Goal: Transaction & Acquisition: Purchase product/service

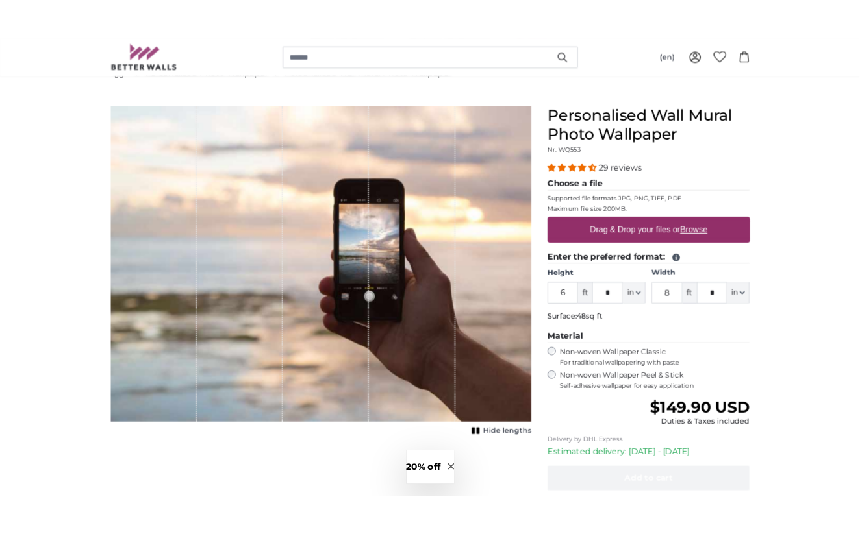
scroll to position [82, 0]
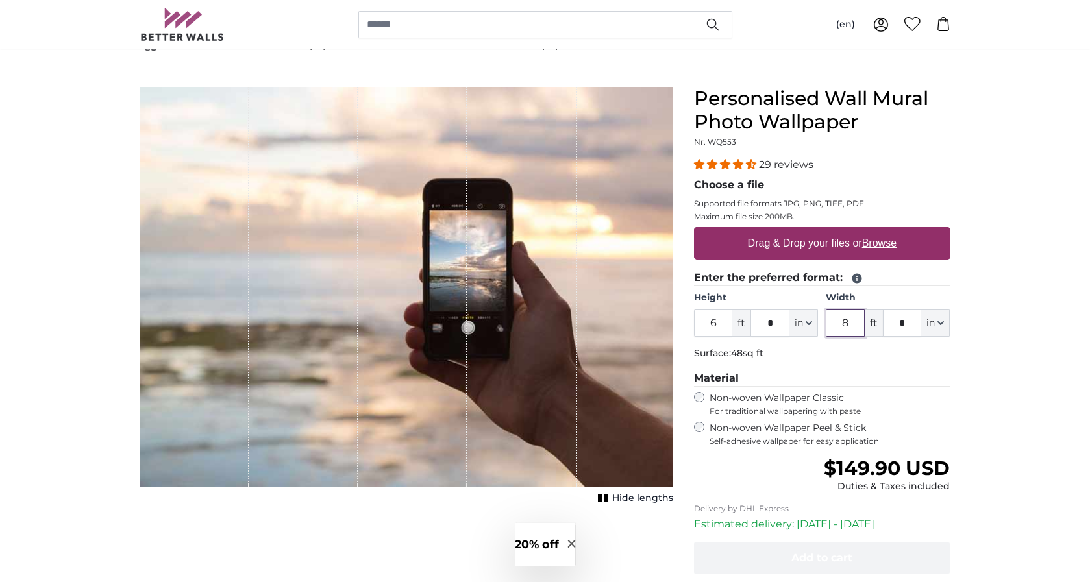
drag, startPoint x: 853, startPoint y: 322, endPoint x: 836, endPoint y: 321, distance: 16.9
click at [836, 321] on input "8" at bounding box center [845, 323] width 39 height 27
type input "4"
click at [534, 546] on h3 "20% off" at bounding box center [537, 544] width 44 height 17
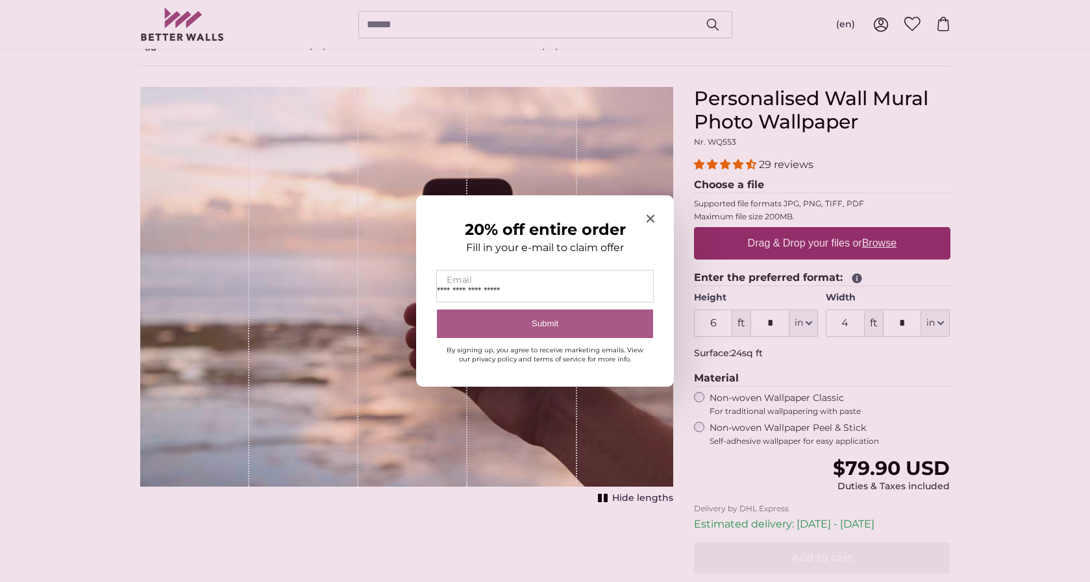
type input "**********"
click at [575, 323] on button "Submit" at bounding box center [545, 324] width 216 height 29
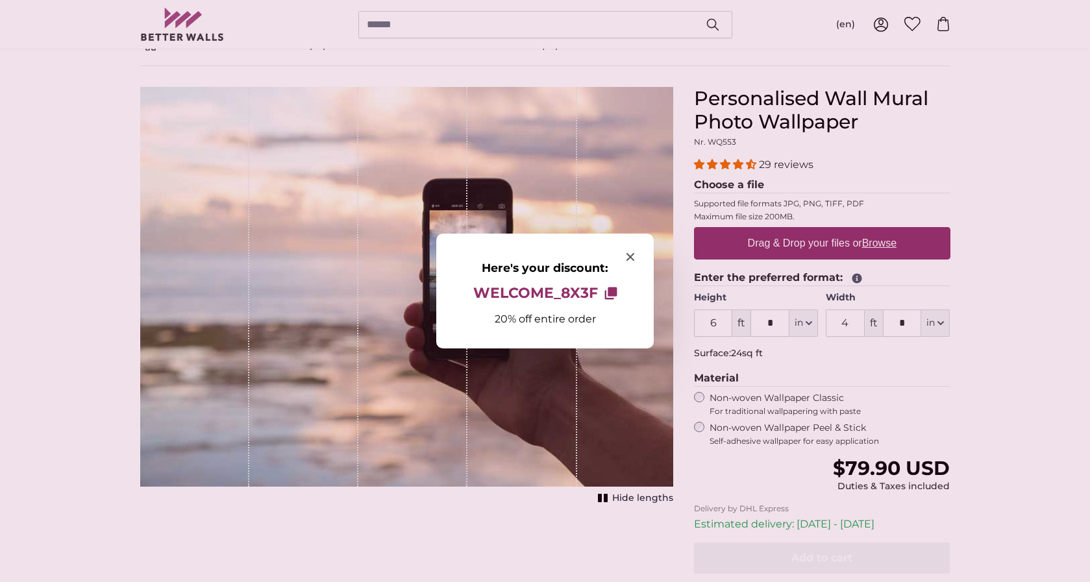
drag, startPoint x: 597, startPoint y: 293, endPoint x: 512, endPoint y: 288, distance: 85.9
click at [512, 288] on button "WELCOME_8X3F Copy to clipboard" at bounding box center [545, 293] width 144 height 27
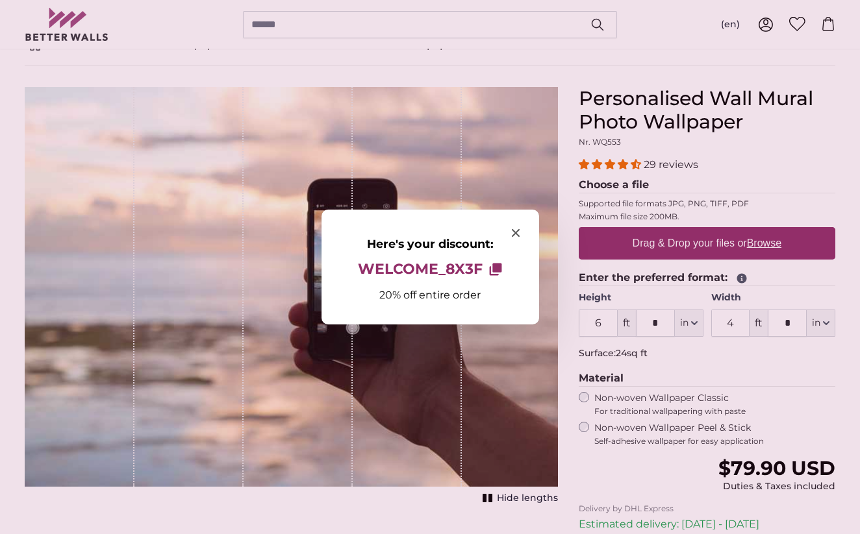
click at [774, 242] on div at bounding box center [430, 267] width 860 height 534
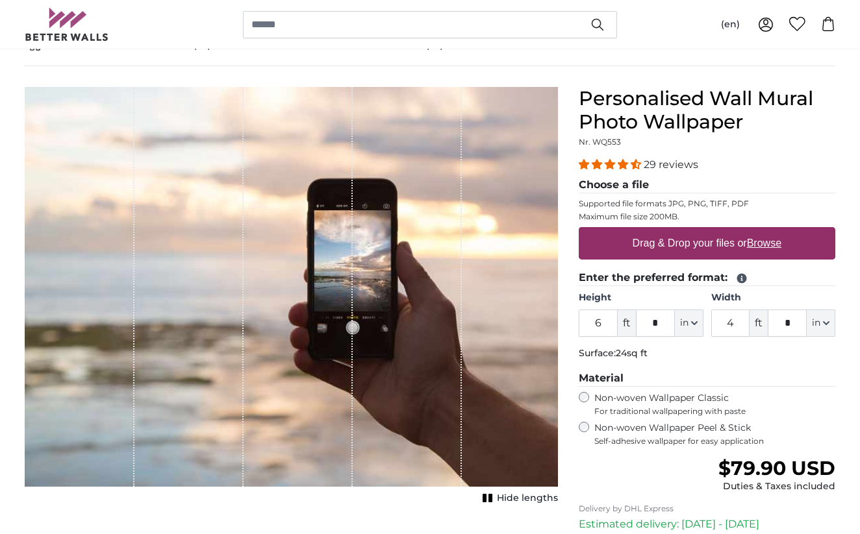
click at [766, 247] on u "Browse" at bounding box center [764, 243] width 34 height 11
click at [766, 231] on input "Drag & Drop your files or Browse" at bounding box center [707, 229] width 256 height 4
type input "**********"
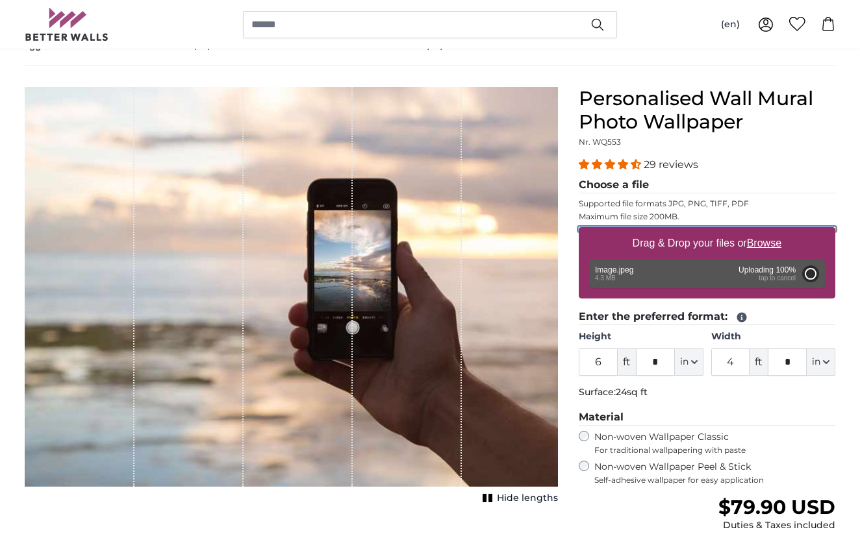
type input "***"
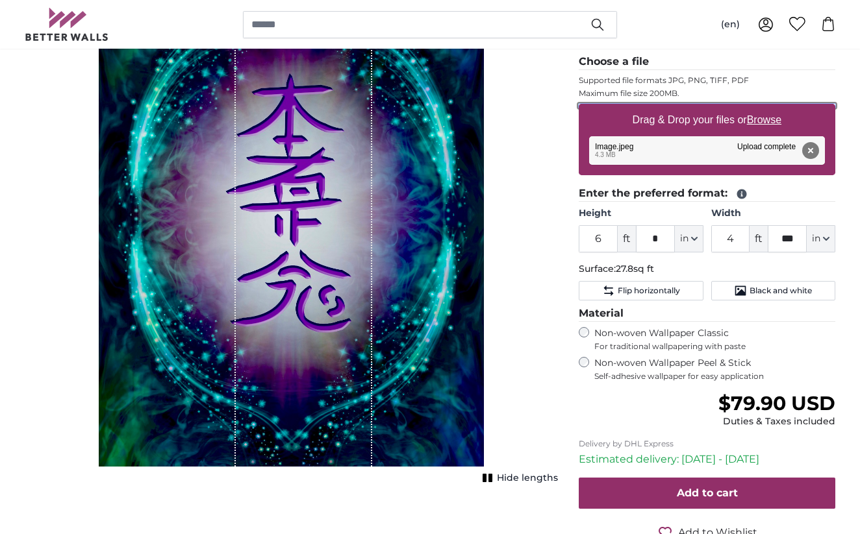
scroll to position [213, 0]
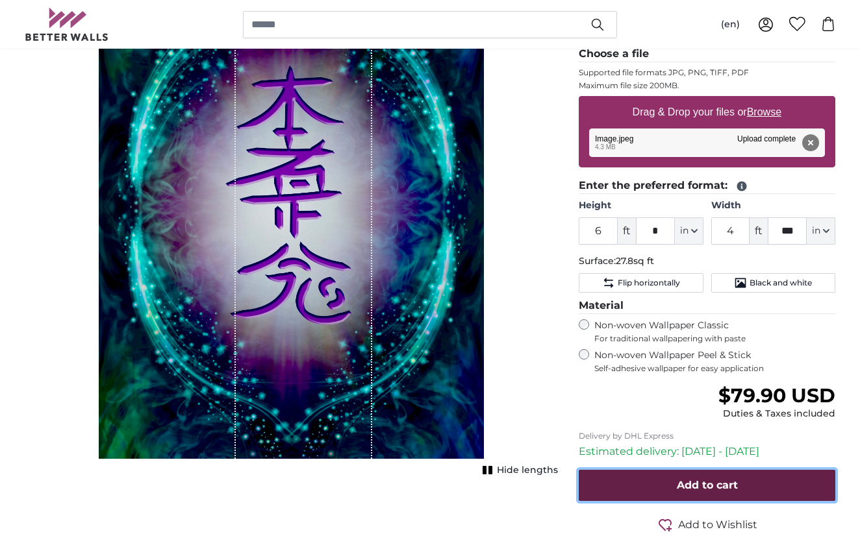
click at [730, 493] on button "Add to cart" at bounding box center [707, 485] width 256 height 31
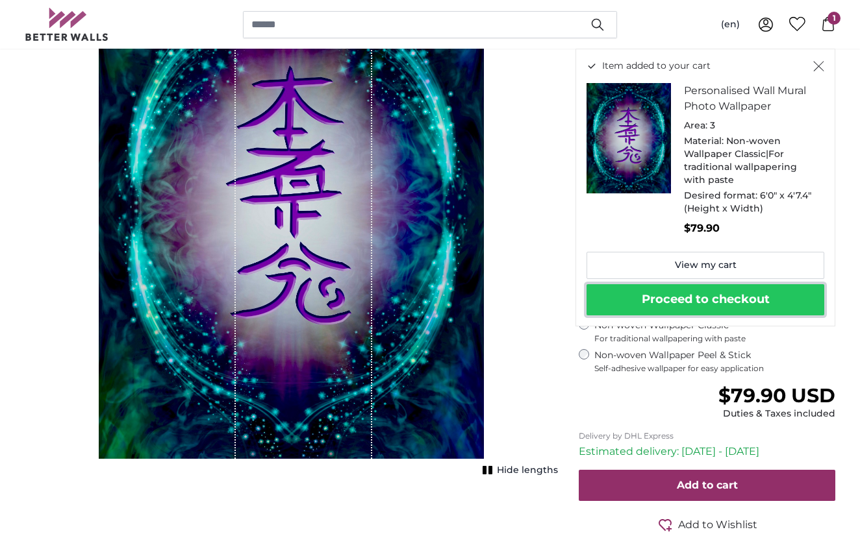
click at [667, 299] on button "Proceed to checkout" at bounding box center [705, 299] width 238 height 31
